Goal: Task Accomplishment & Management: Complete application form

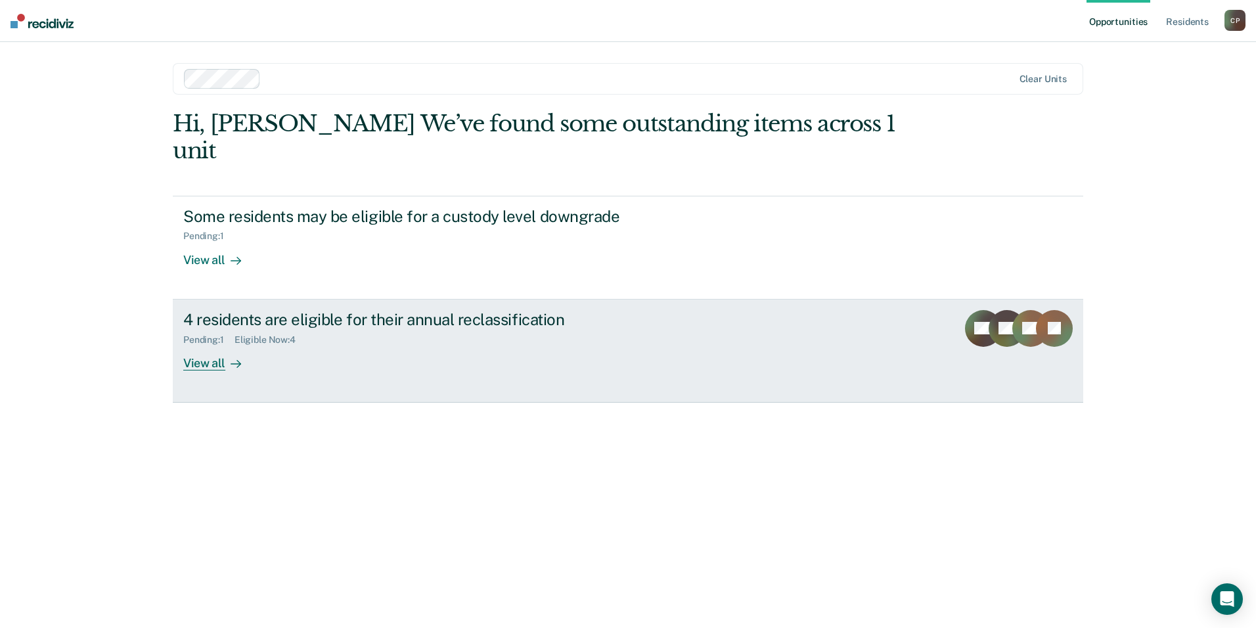
click at [440, 329] on div "Pending : 1 Eligible Now : 4" at bounding box center [413, 337] width 461 height 16
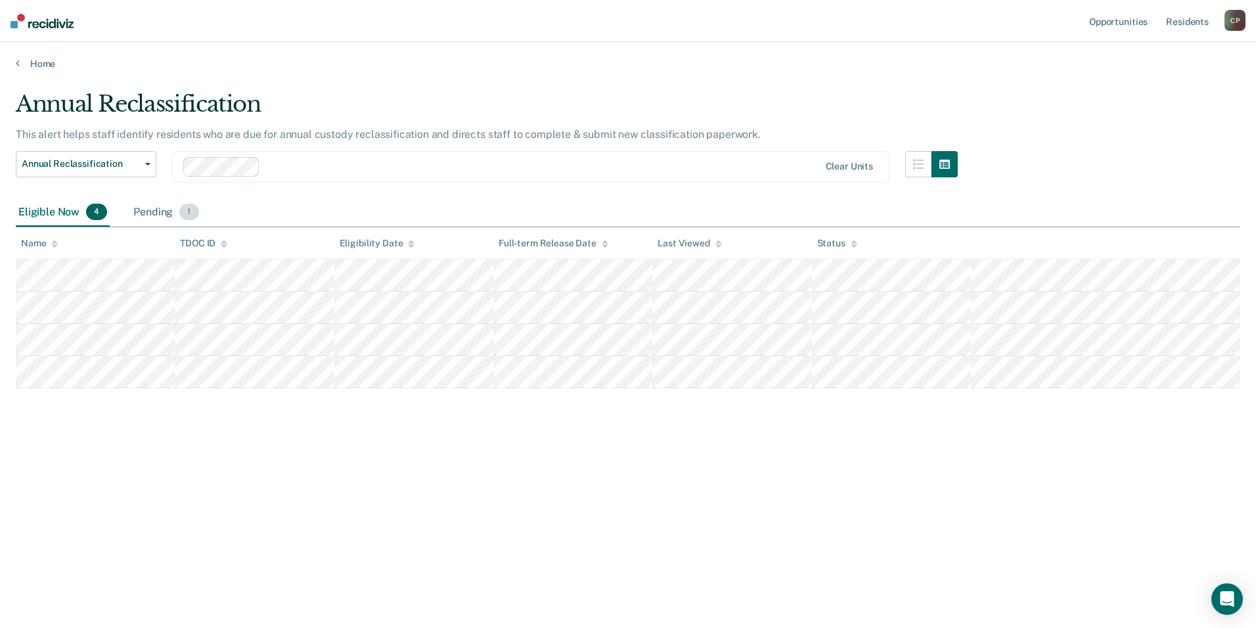
click at [131, 217] on div "Pending 1" at bounding box center [166, 212] width 70 height 29
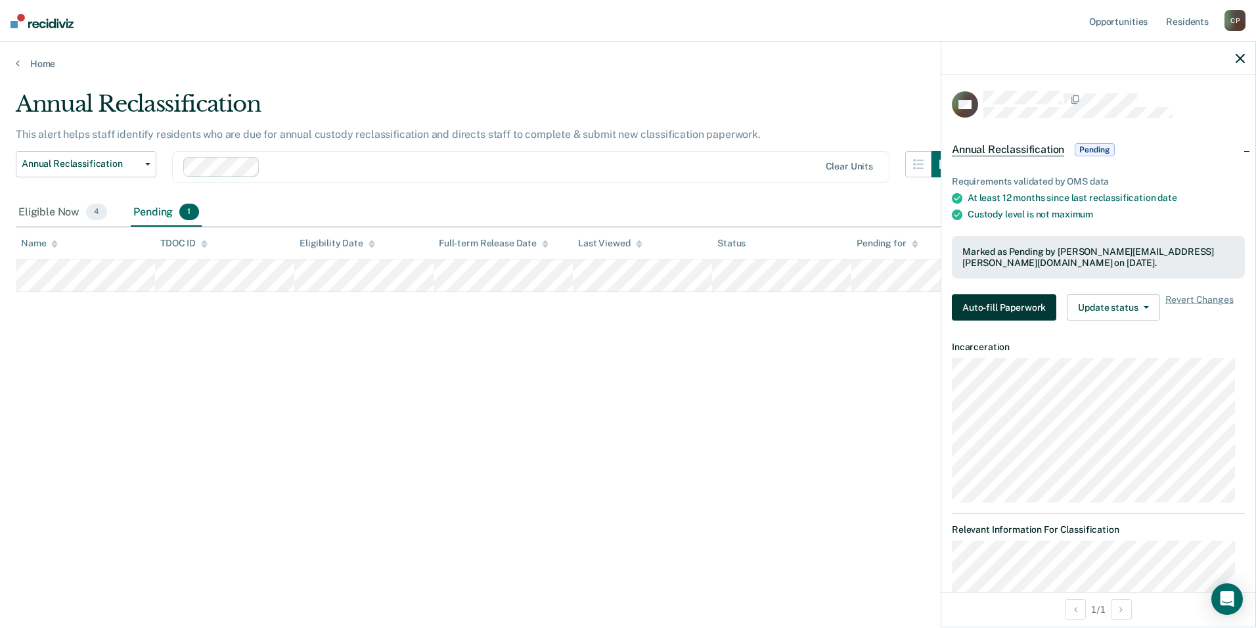
click at [993, 306] on button "Auto-fill Paperwork" at bounding box center [1004, 307] width 104 height 26
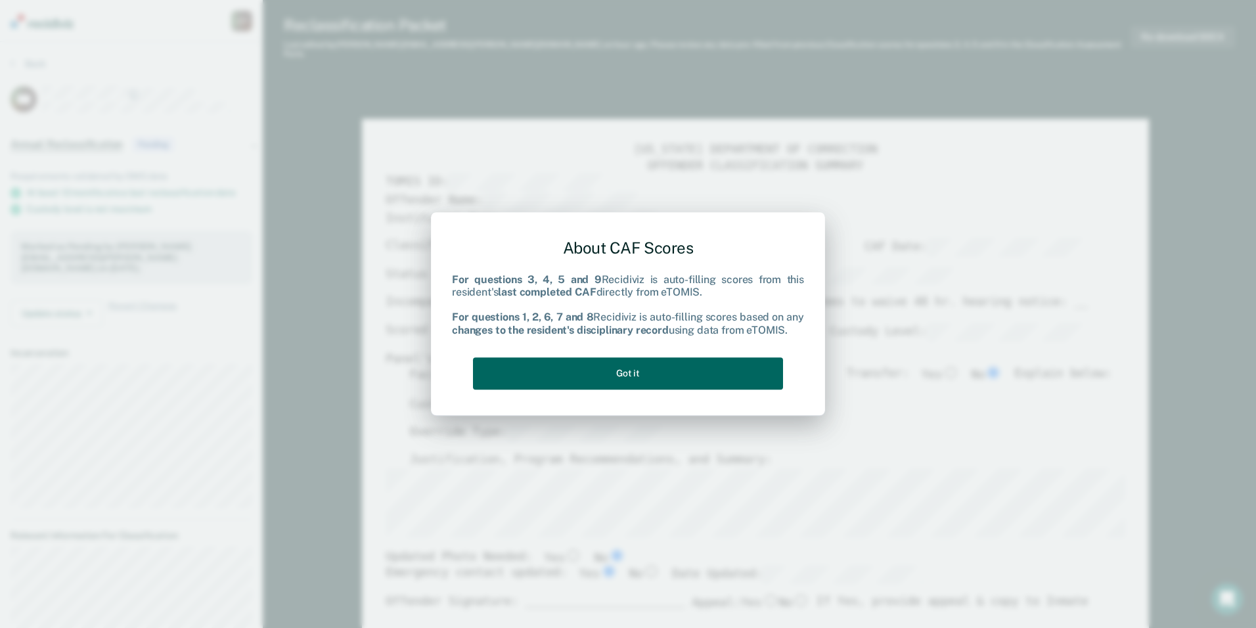
click at [572, 378] on button "Got it" at bounding box center [628, 373] width 310 height 32
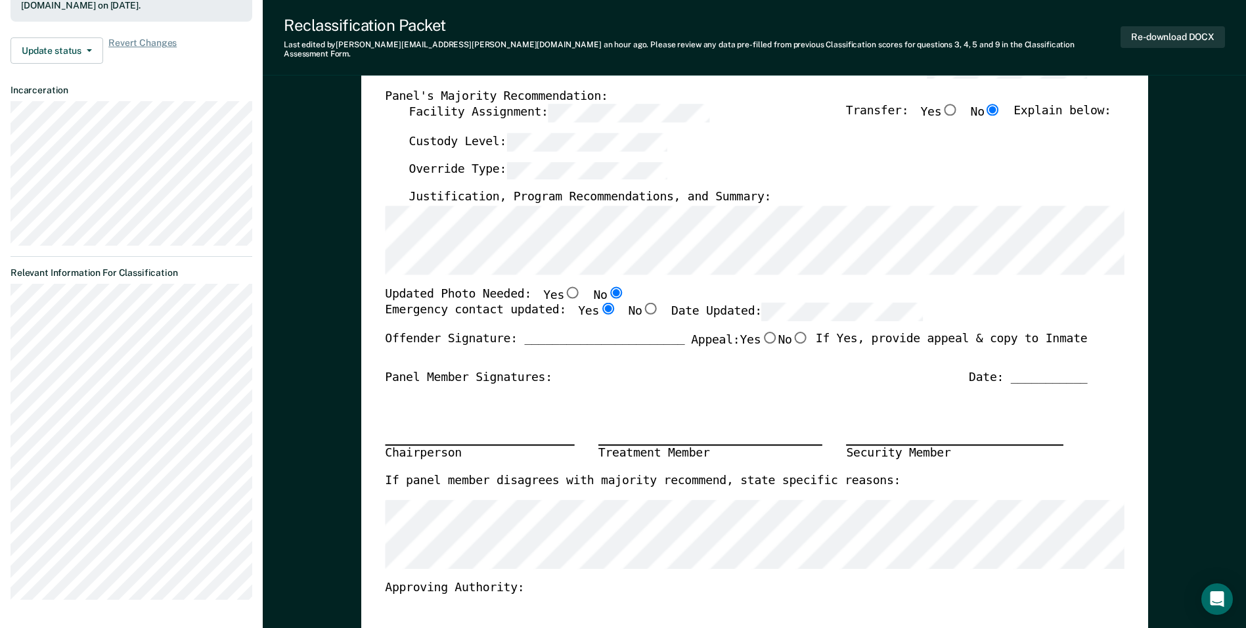
scroll to position [328, 0]
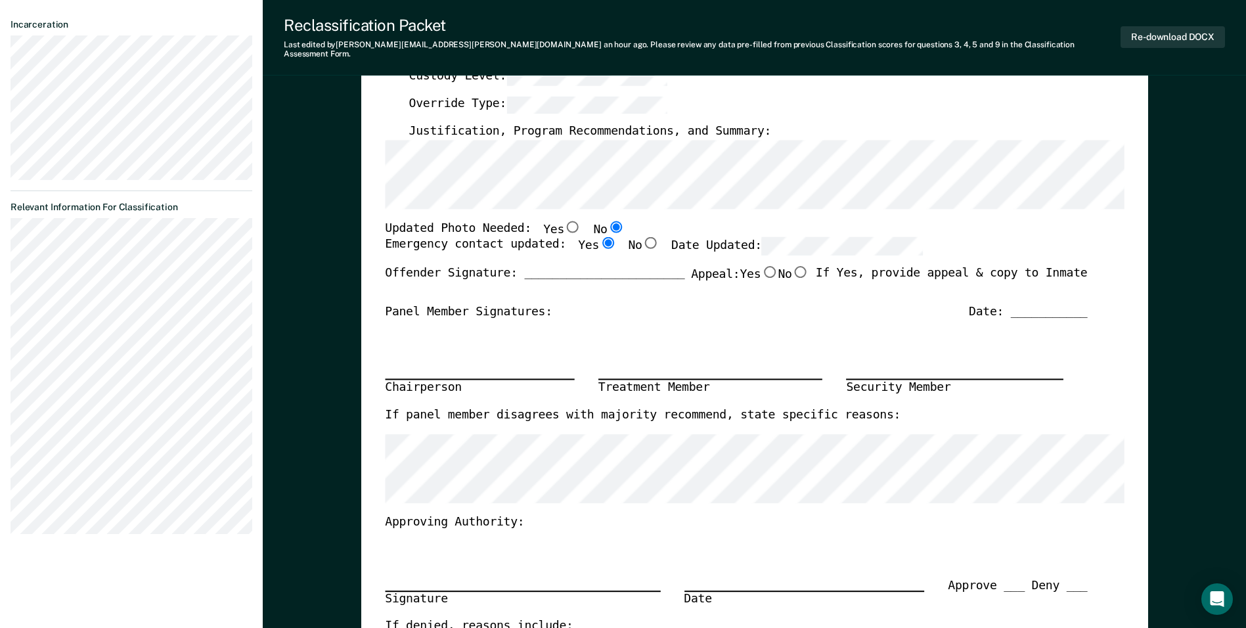
click at [564, 221] on input "Yes" at bounding box center [572, 227] width 17 height 12
type textarea "x"
radio input "true"
radio input "false"
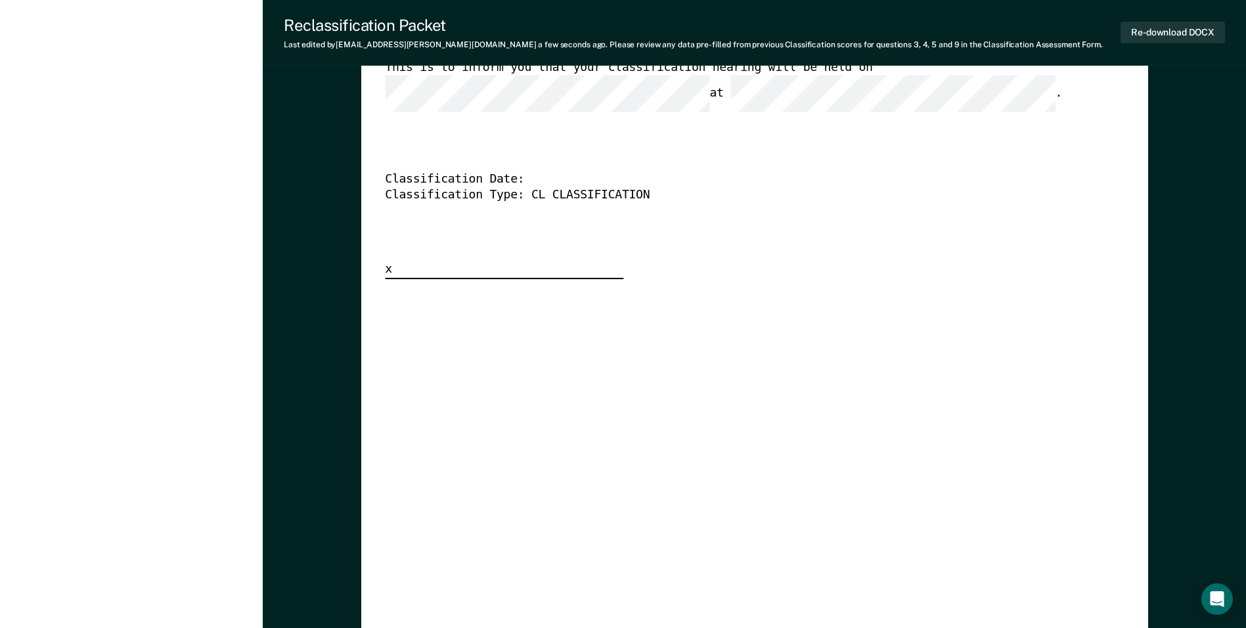
scroll to position [3219, 0]
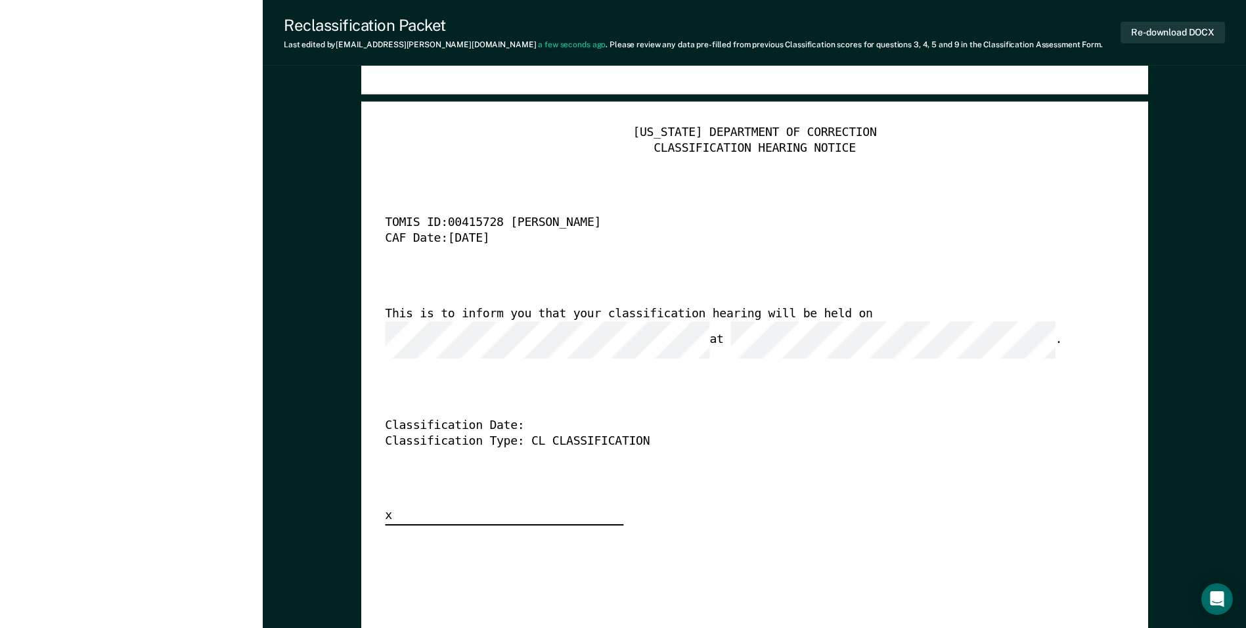
click at [537, 379] on div "TENNESSEE DEPARTMENT OF CORRECTION CLASSIFICATION HEARING NOTICE TOMIS ID: 0041…" at bounding box center [754, 325] width 739 height 400
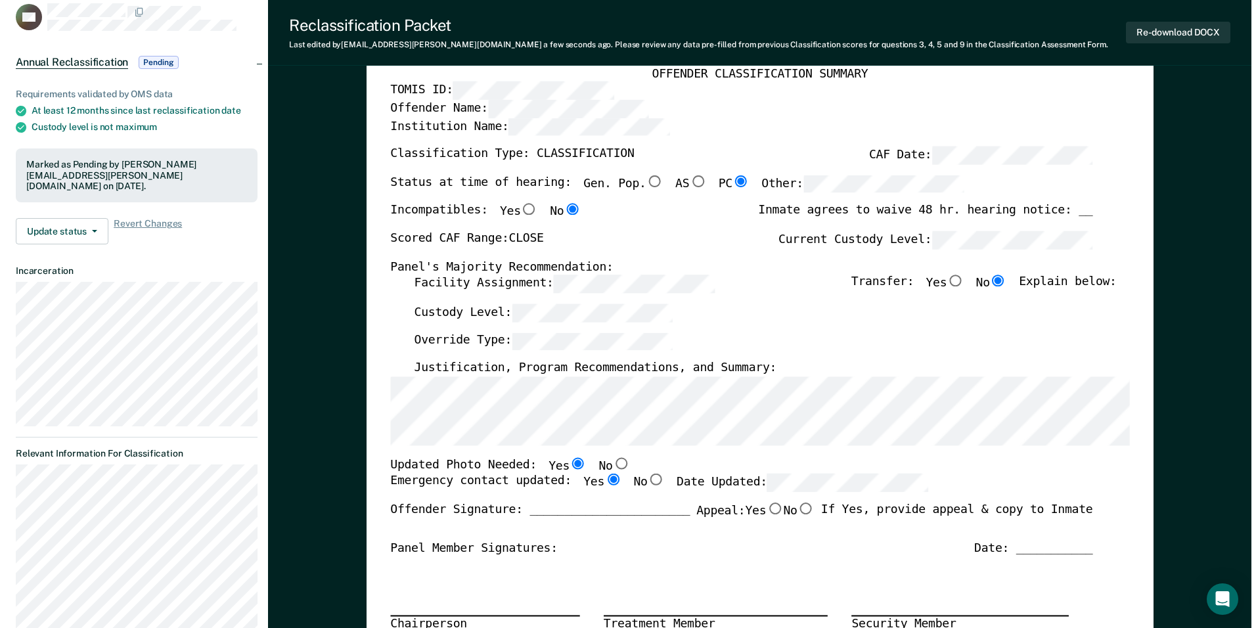
scroll to position [0, 0]
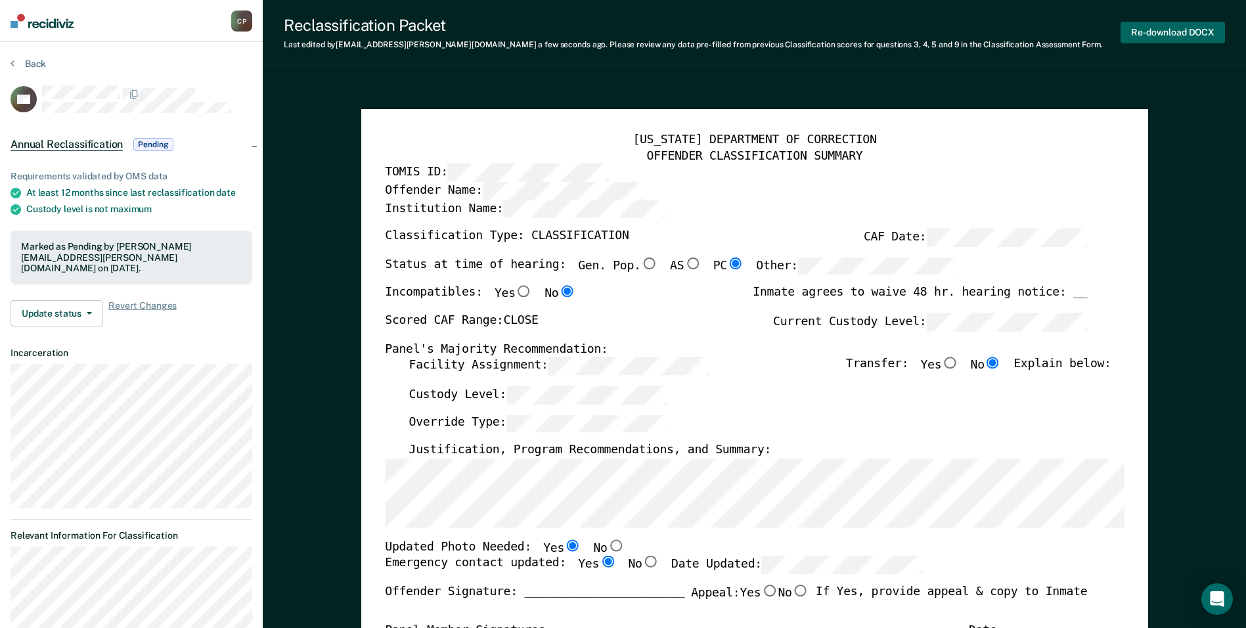
click at [1179, 36] on button "Re-download DOCX" at bounding box center [1173, 33] width 104 height 22
type textarea "x"
click at [29, 64] on button "Back" at bounding box center [28, 64] width 35 height 12
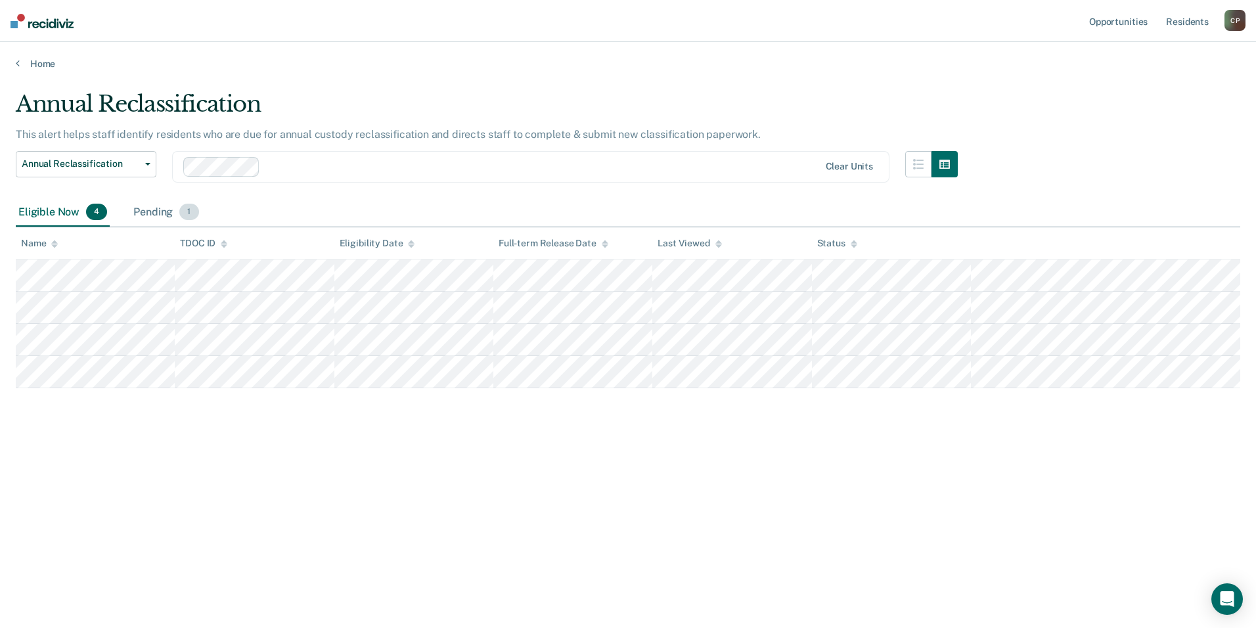
click at [161, 214] on div "Pending 1" at bounding box center [166, 212] width 70 height 29
